Goal: Find specific page/section: Find specific page/section

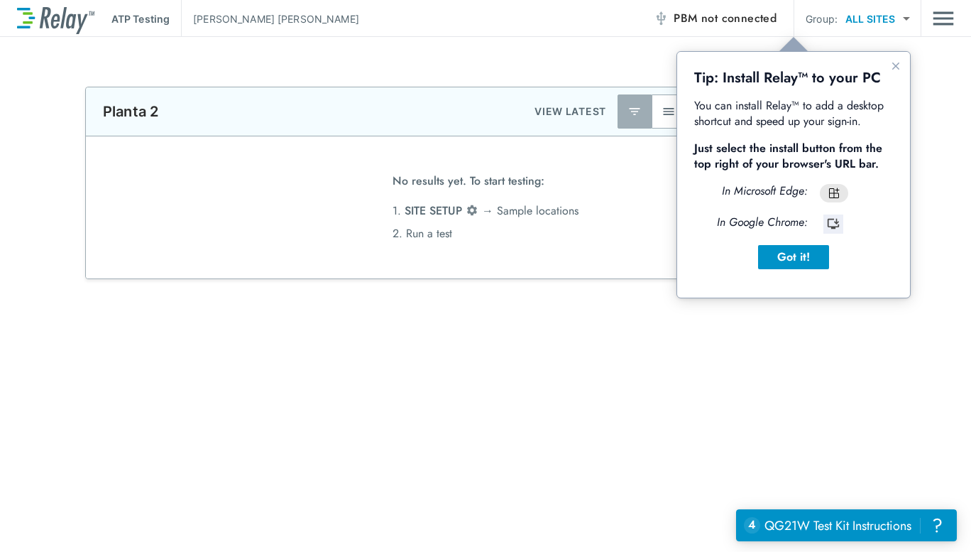
type input "********"
type input "*****"
click at [794, 255] on div "Got it!" at bounding box center [794, 256] width 48 height 17
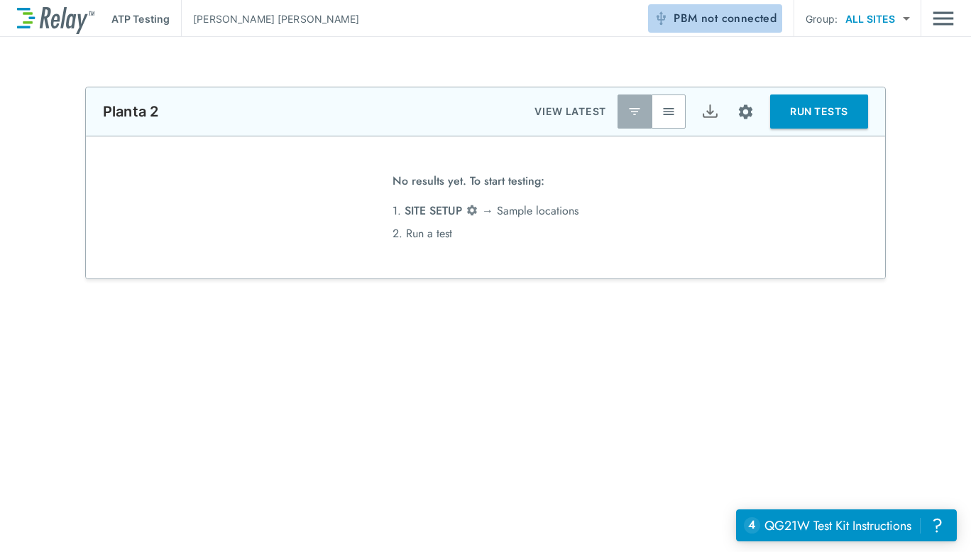
click at [719, 21] on span "not connected" at bounding box center [738, 18] width 75 height 16
